Goal: Task Accomplishment & Management: Use online tool/utility

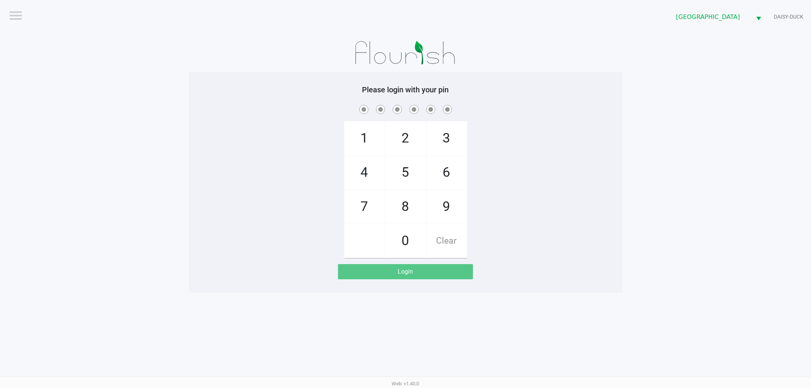
click at [367, 208] on span "7" at bounding box center [365, 206] width 40 height 33
checkbox input "true"
click at [399, 134] on span "2" at bounding box center [406, 138] width 40 height 33
checkbox input "true"
click at [399, 134] on span "2" at bounding box center [406, 138] width 40 height 33
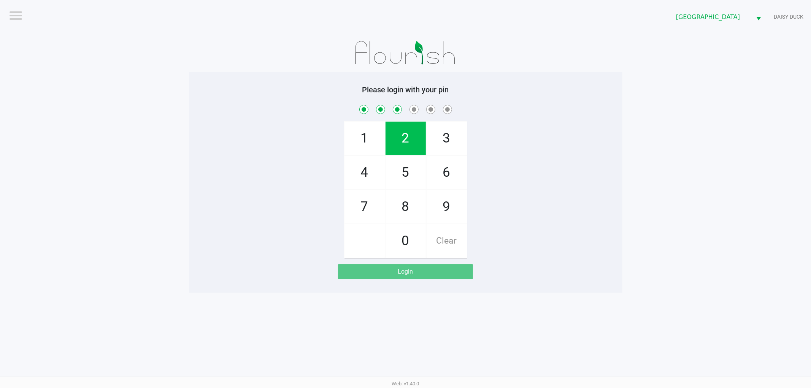
checkbox input "true"
click at [446, 170] on span "6" at bounding box center [447, 172] width 40 height 33
checkbox input "true"
click at [457, 208] on span "9" at bounding box center [447, 206] width 40 height 33
checkbox input "true"
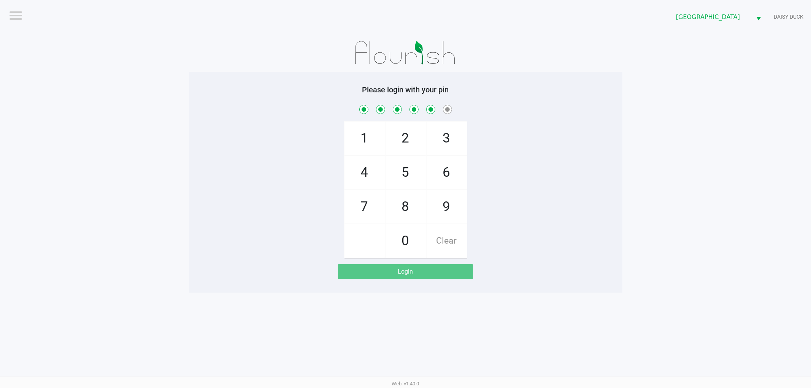
click at [457, 208] on span "9" at bounding box center [447, 206] width 40 height 33
checkbox input "true"
